Goal: Transaction & Acquisition: Purchase product/service

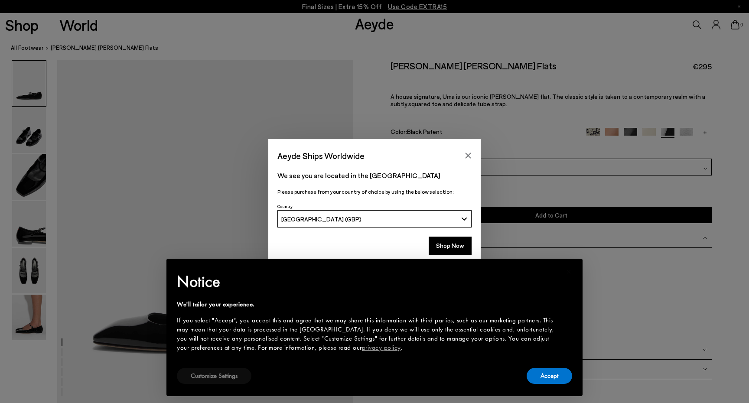
click at [217, 376] on button "Customize Settings" at bounding box center [214, 376] width 75 height 16
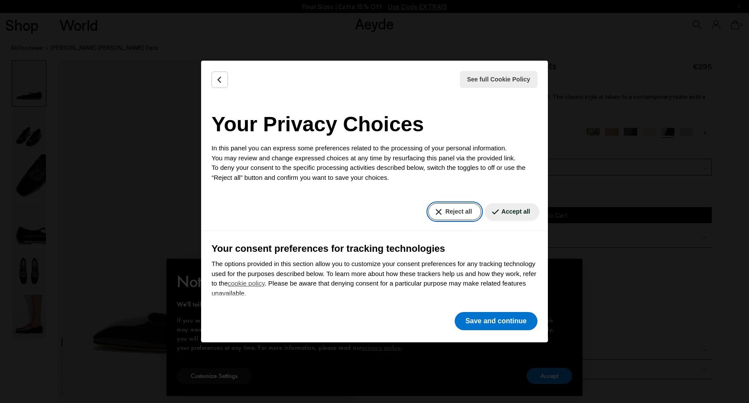
click at [474, 209] on button "Reject all" at bounding box center [454, 211] width 52 height 17
click at [475, 320] on button "Save and continue" at bounding box center [496, 321] width 83 height 18
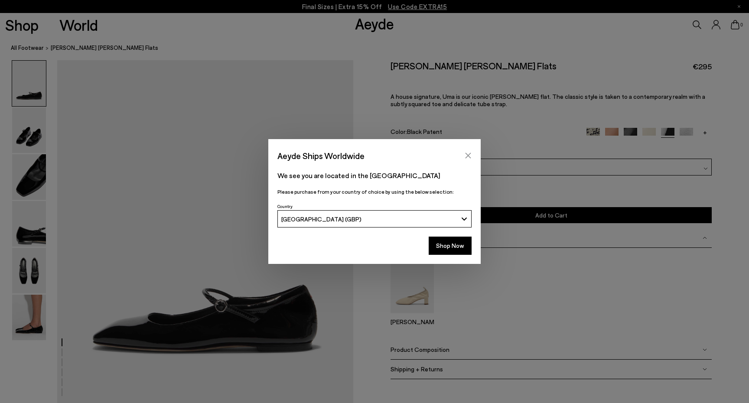
click at [466, 158] on icon "Close" at bounding box center [468, 156] width 6 height 6
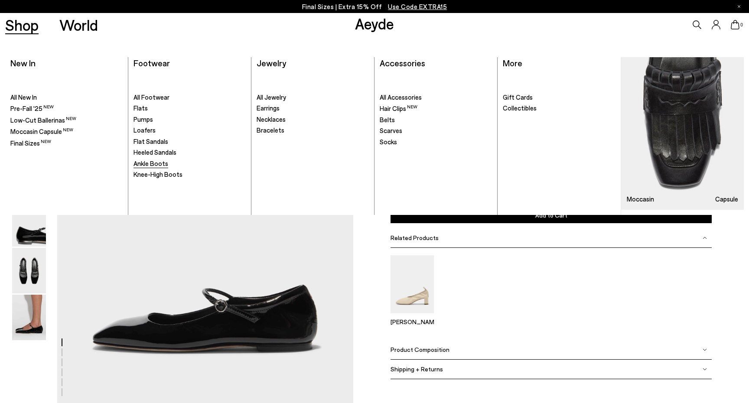
click at [158, 163] on span "Ankle Boots" at bounding box center [150, 163] width 35 height 8
